Goal: Use online tool/utility: Utilize a website feature to perform a specific function

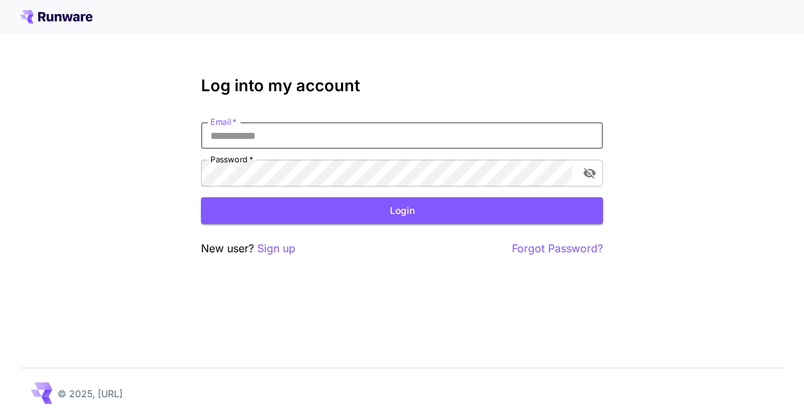
click at [327, 144] on input "Email   *" at bounding box center [402, 135] width 402 height 27
type input "**********"
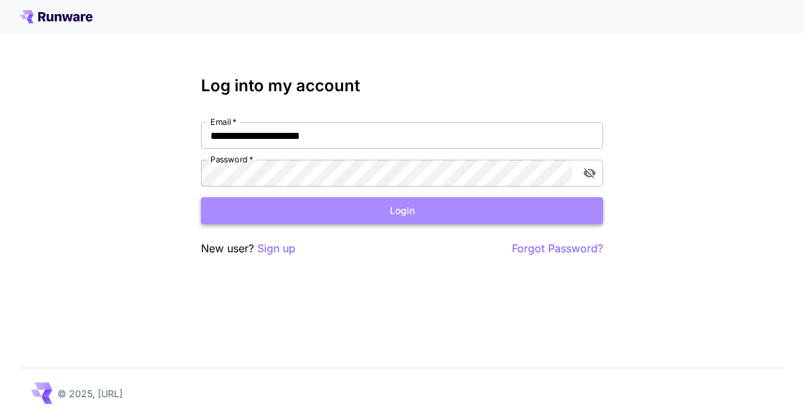
click at [343, 213] on button "Login" at bounding box center [402, 210] width 402 height 27
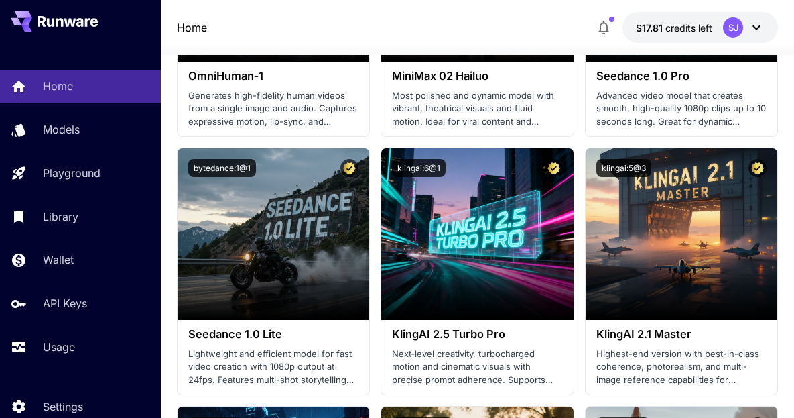
scroll to position [535, 0]
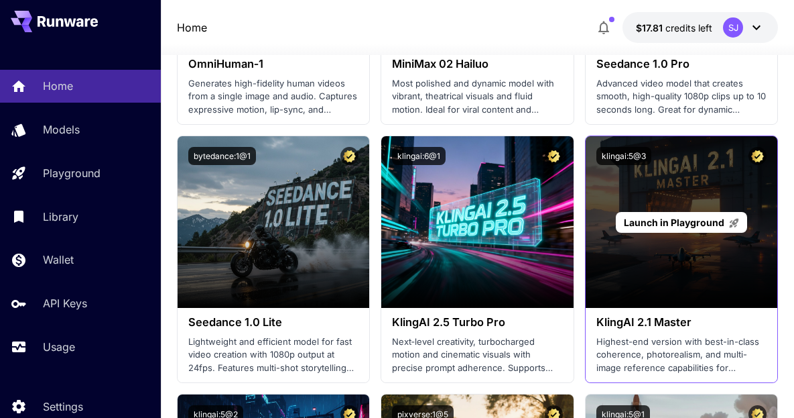
click at [702, 220] on span "Launch in Playground" at bounding box center [674, 221] width 101 height 11
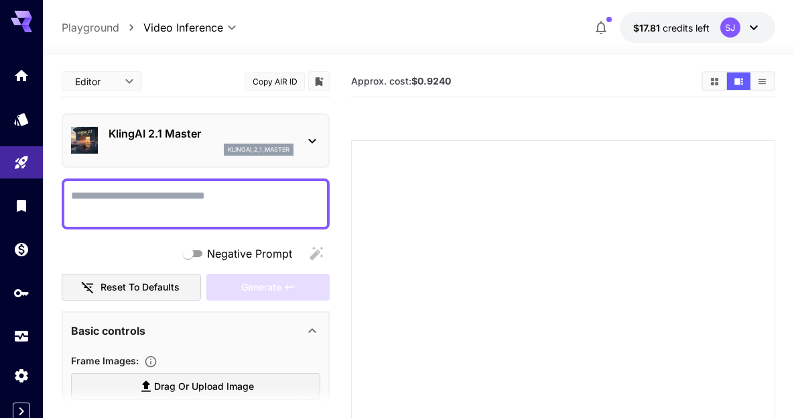
click at [198, 203] on textarea "Negative Prompt" at bounding box center [195, 204] width 249 height 32
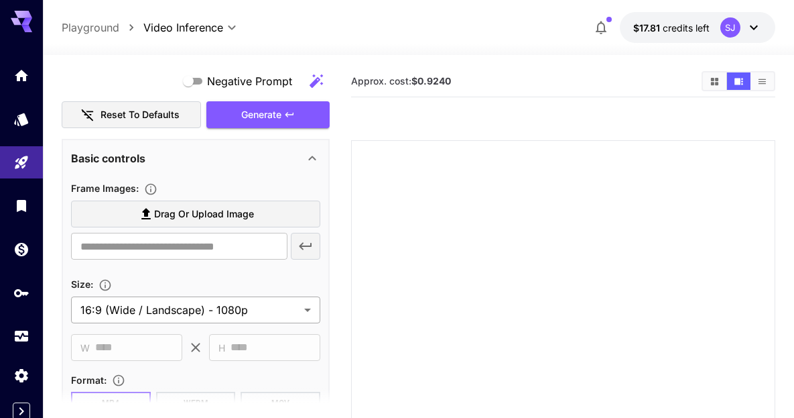
scroll to position [267, 0]
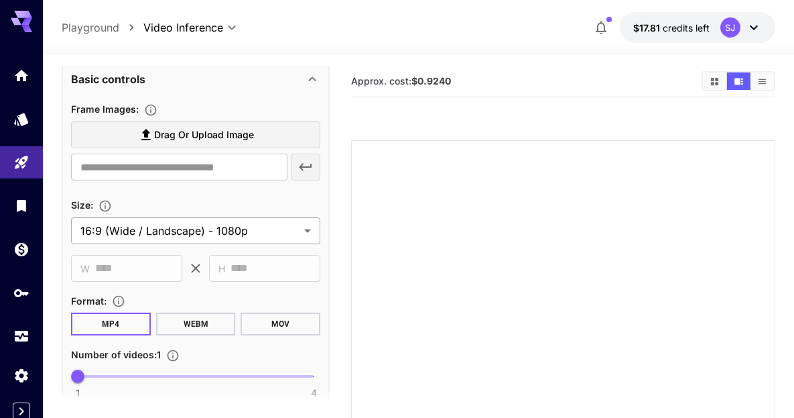
type textarea "**********"
click at [261, 230] on body "**********" at bounding box center [397, 302] width 794 height 604
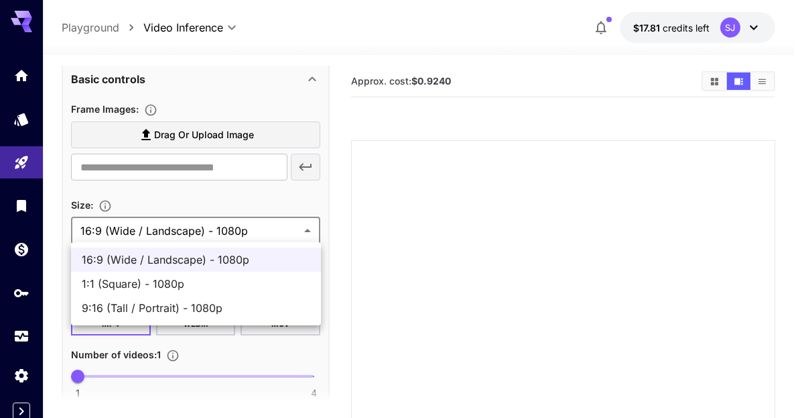
click at [261, 230] on div at bounding box center [402, 209] width 804 height 418
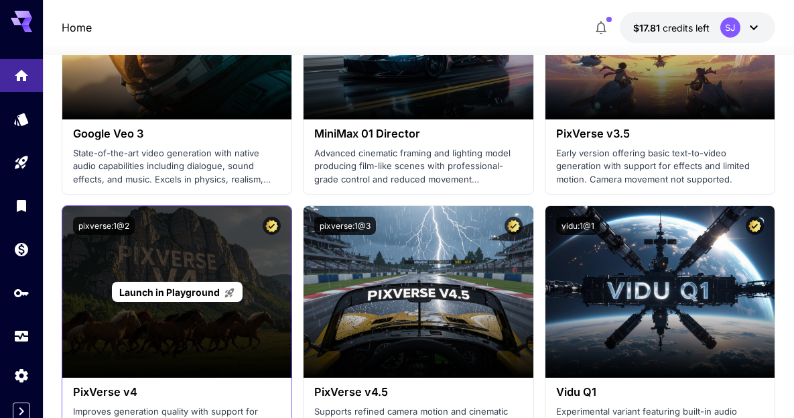
scroll to position [1340, 0]
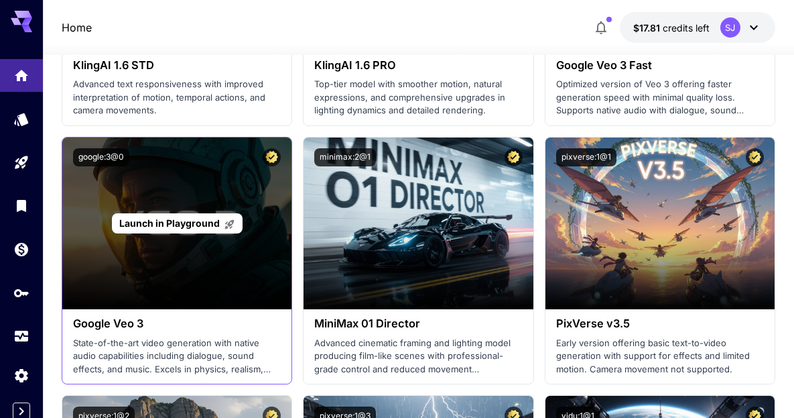
click at [186, 216] on p "Launch in Playground" at bounding box center [177, 223] width 116 height 14
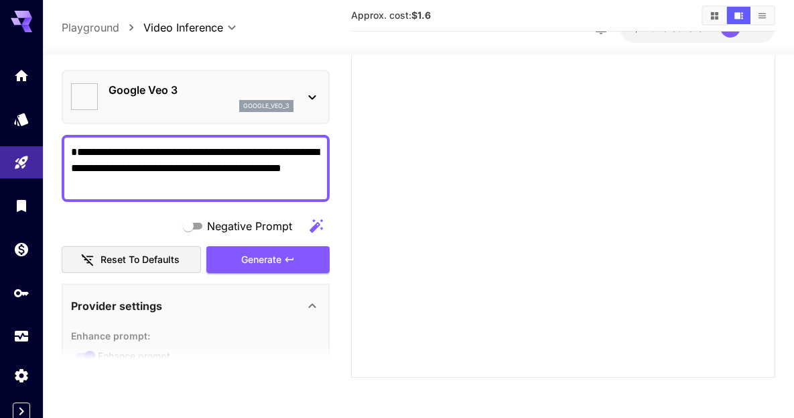
type input "*"
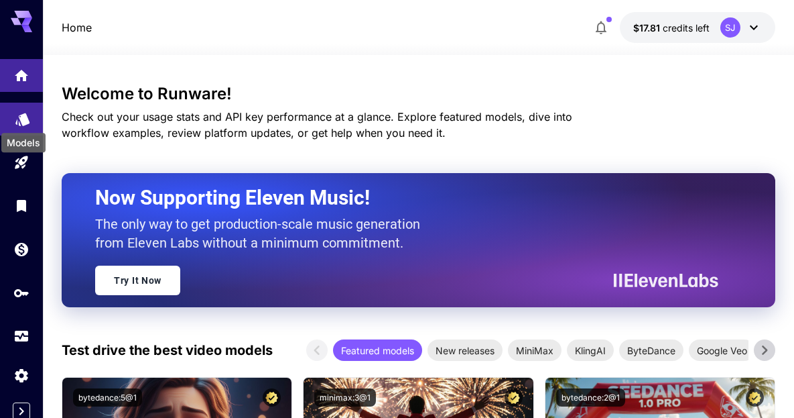
click at [27, 120] on icon "Models" at bounding box center [23, 115] width 16 height 16
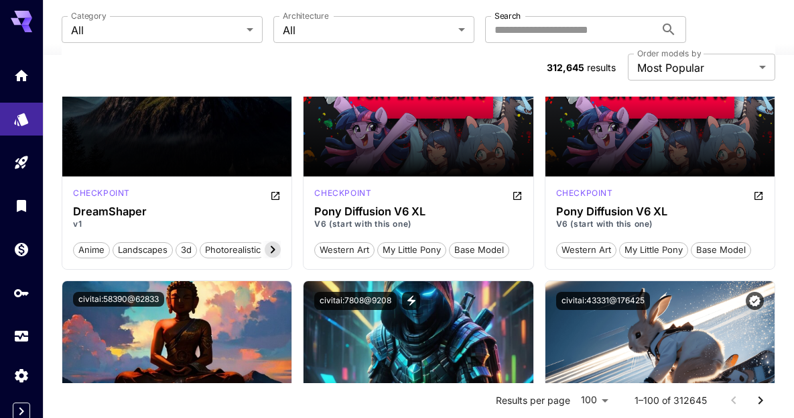
scroll to position [2011, 0]
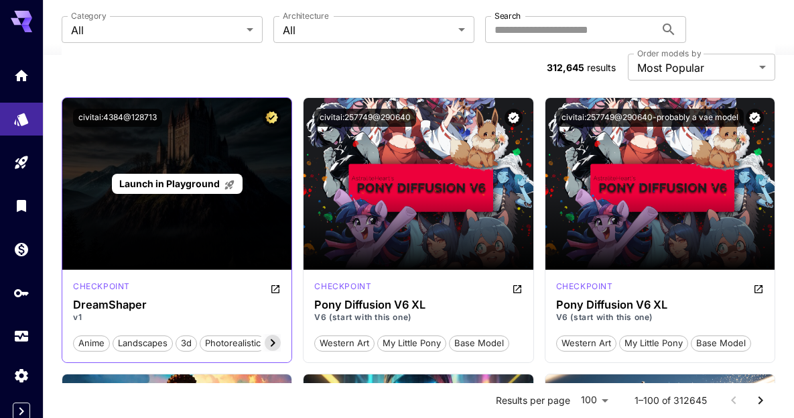
click at [184, 182] on span "Launch in Playground" at bounding box center [169, 183] width 101 height 11
